Goal: Information Seeking & Learning: Learn about a topic

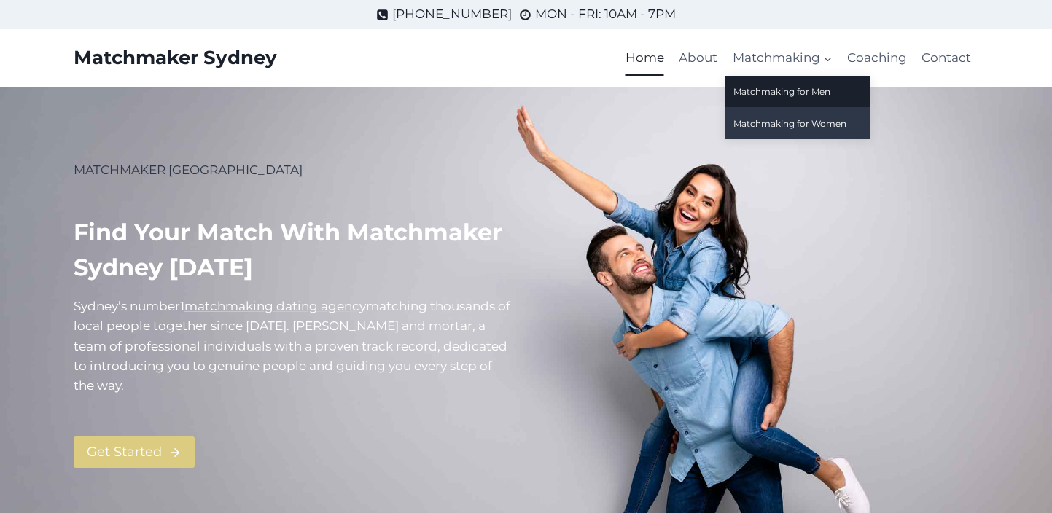
click at [802, 120] on link "Matchmaking for Women" at bounding box center [798, 123] width 146 height 31
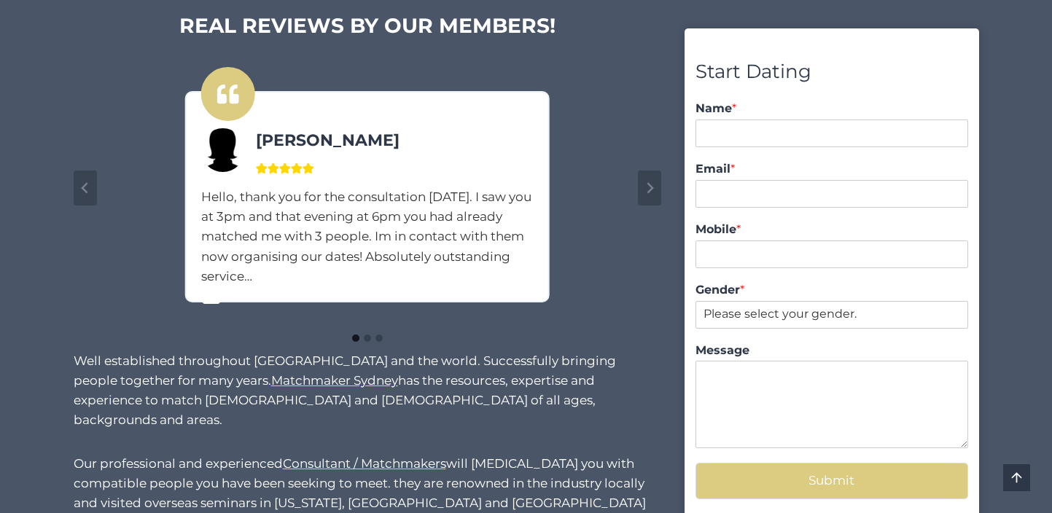
scroll to position [1145, 0]
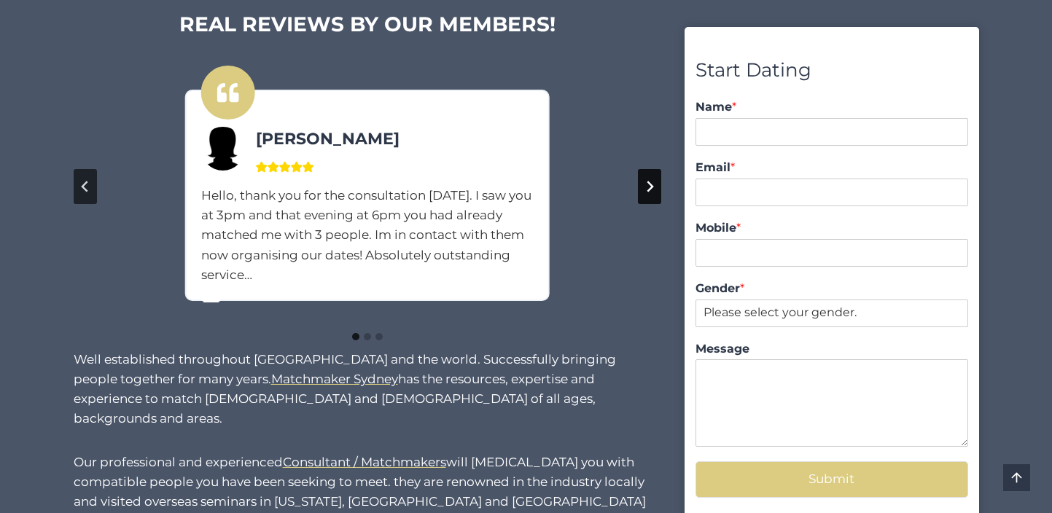
click at [651, 183] on icon "Next slide" at bounding box center [650, 187] width 12 height 12
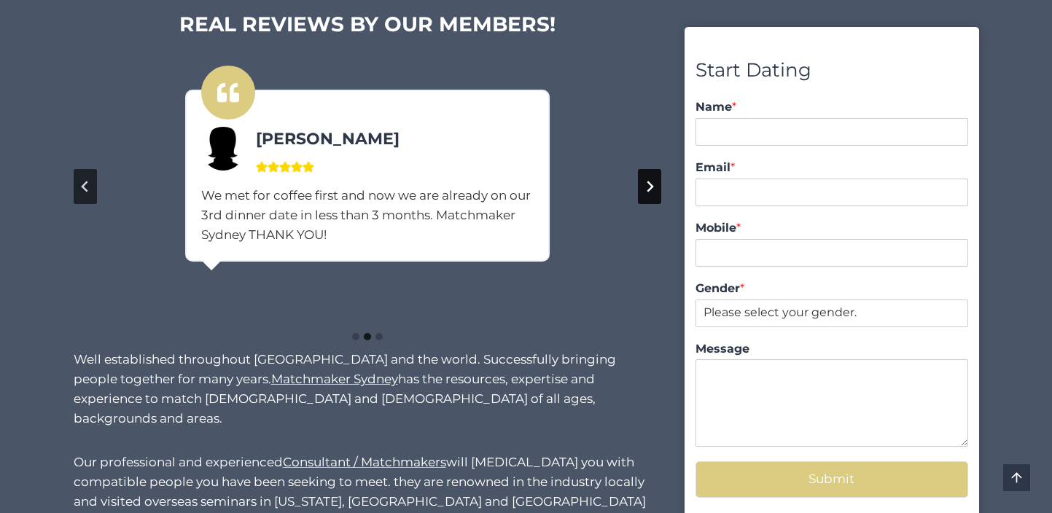
click at [651, 183] on icon "Next slide" at bounding box center [650, 187] width 12 height 12
click at [651, 183] on icon "Go to first slide" at bounding box center [650, 187] width 12 height 12
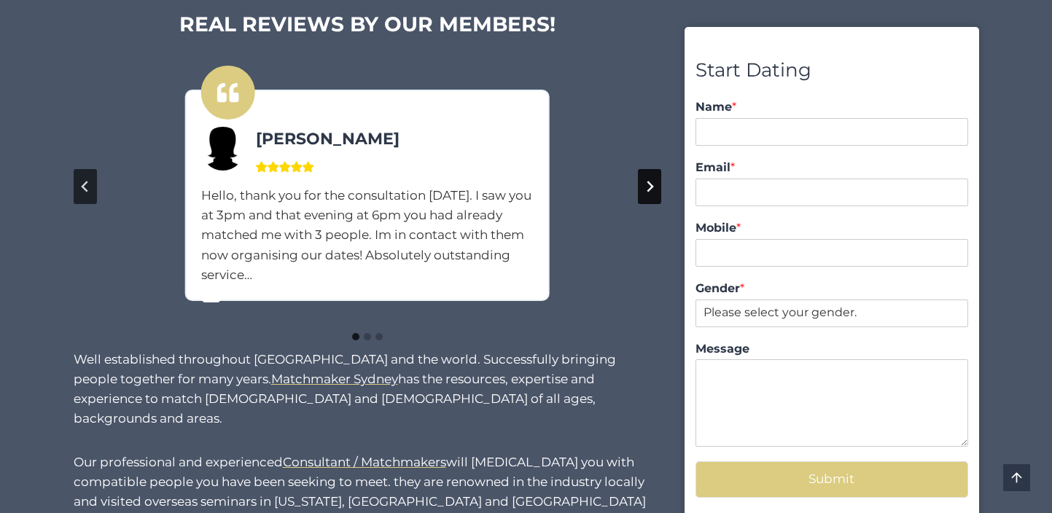
click at [651, 183] on icon "Next slide" at bounding box center [650, 187] width 12 height 12
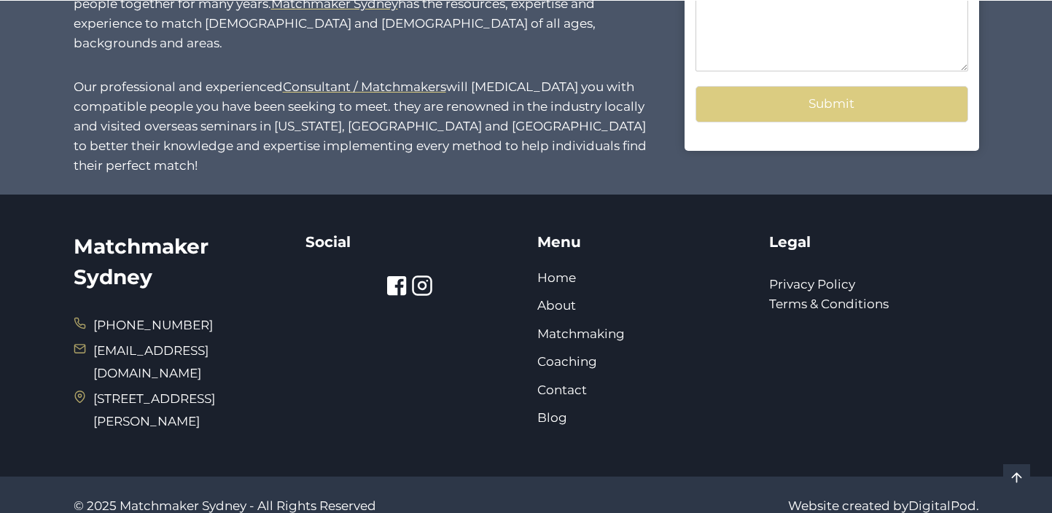
scroll to position [1520, 0]
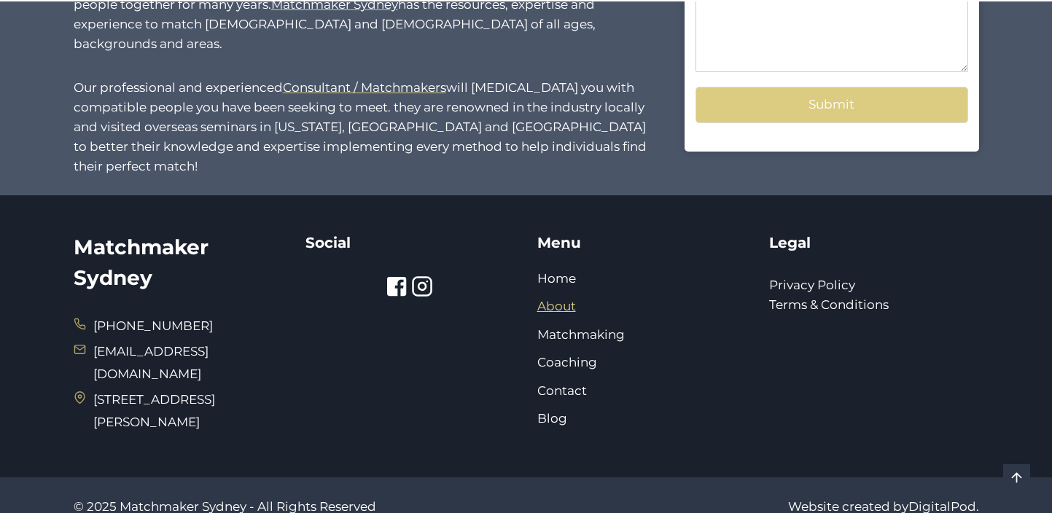
click at [562, 299] on link "About" at bounding box center [557, 306] width 39 height 15
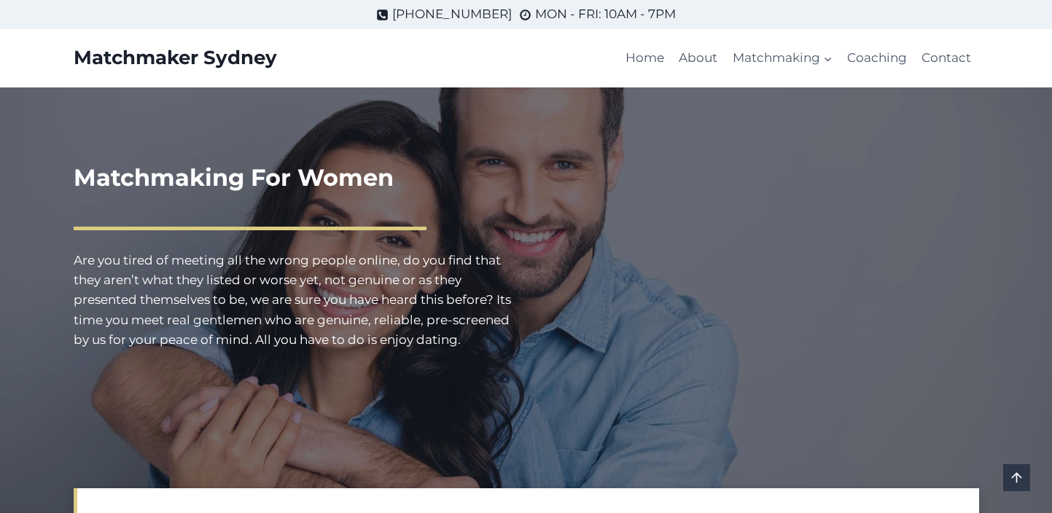
scroll to position [1520, 0]
